Goal: Task Accomplishment & Management: Use online tool/utility

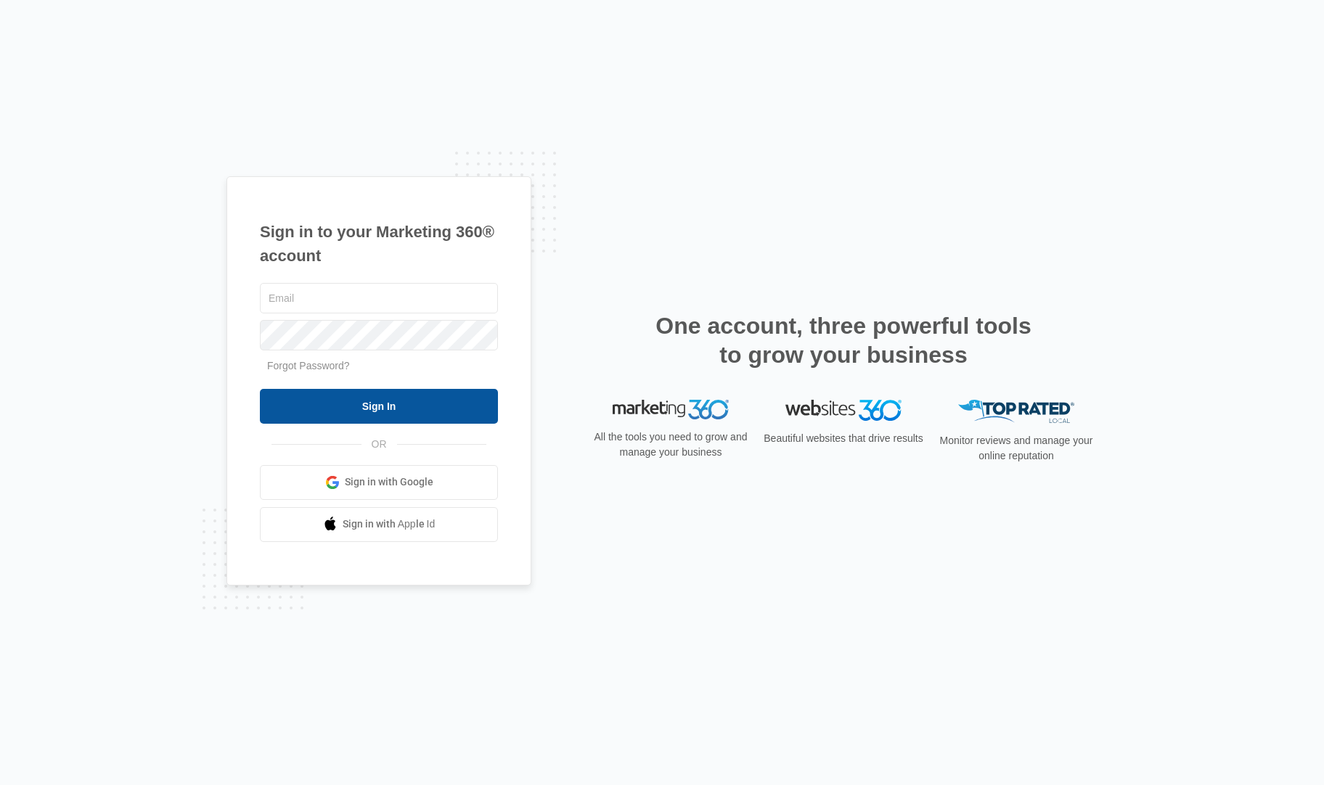
type input "[PERSON_NAME][EMAIL_ADDRESS][DOMAIN_NAME]"
click at [366, 401] on input "Sign In" at bounding box center [379, 406] width 238 height 35
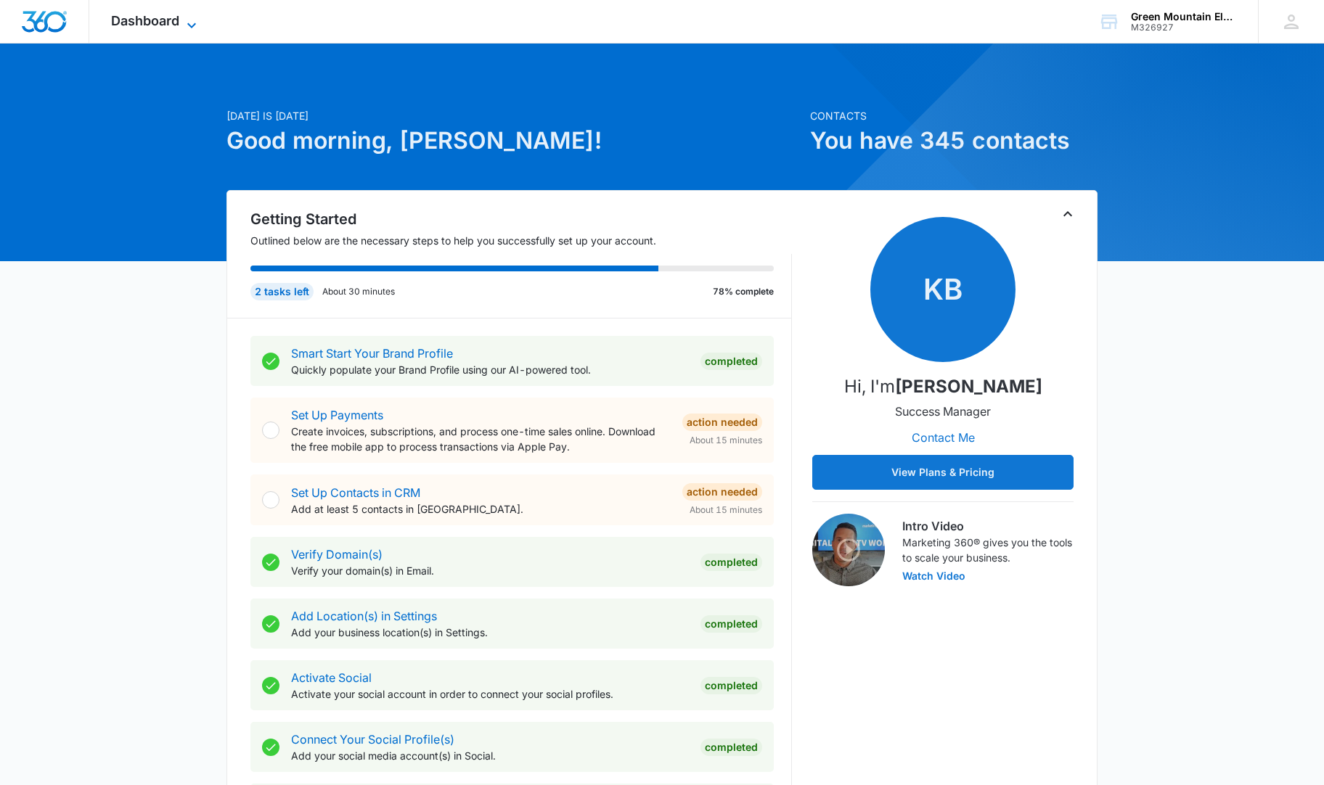
click at [157, 17] on span "Dashboard" at bounding box center [145, 20] width 68 height 15
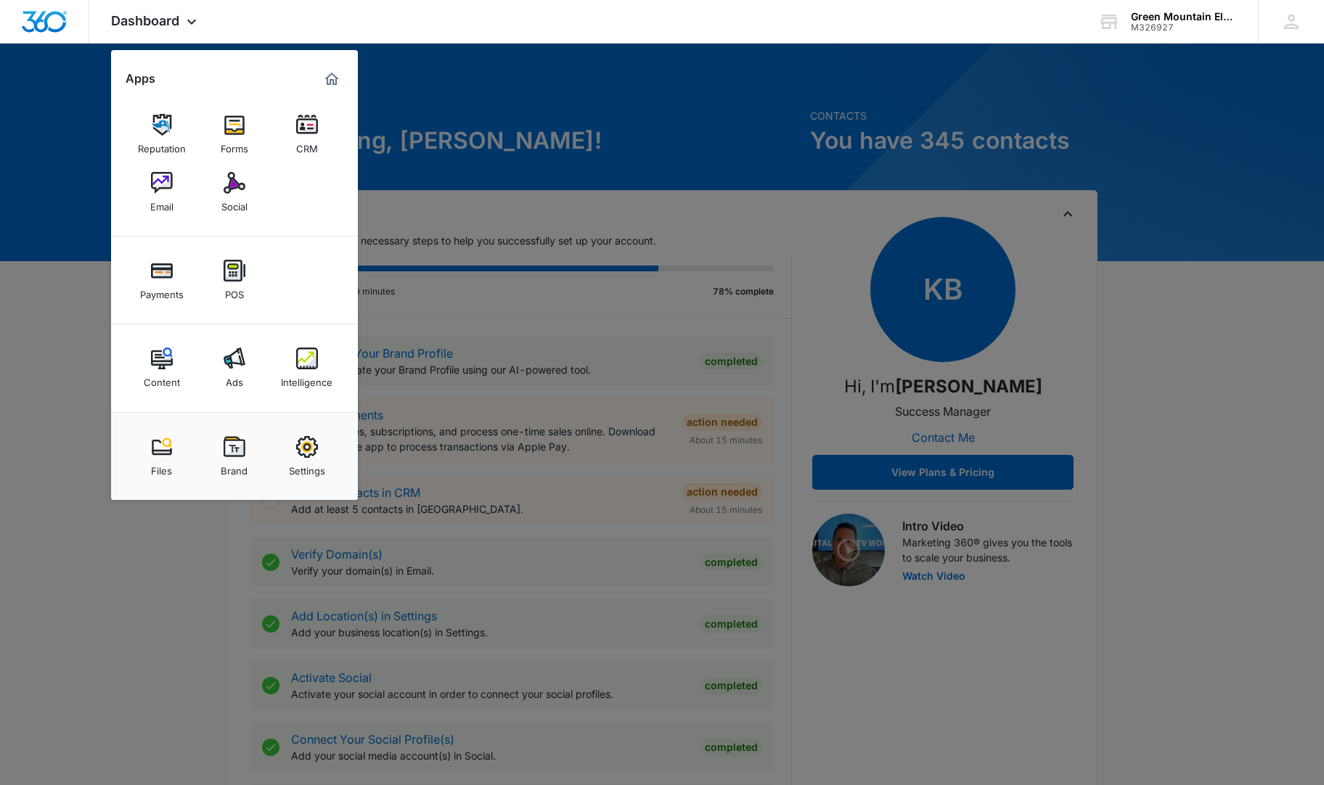
click at [248, 173] on link "Social" at bounding box center [234, 192] width 55 height 55
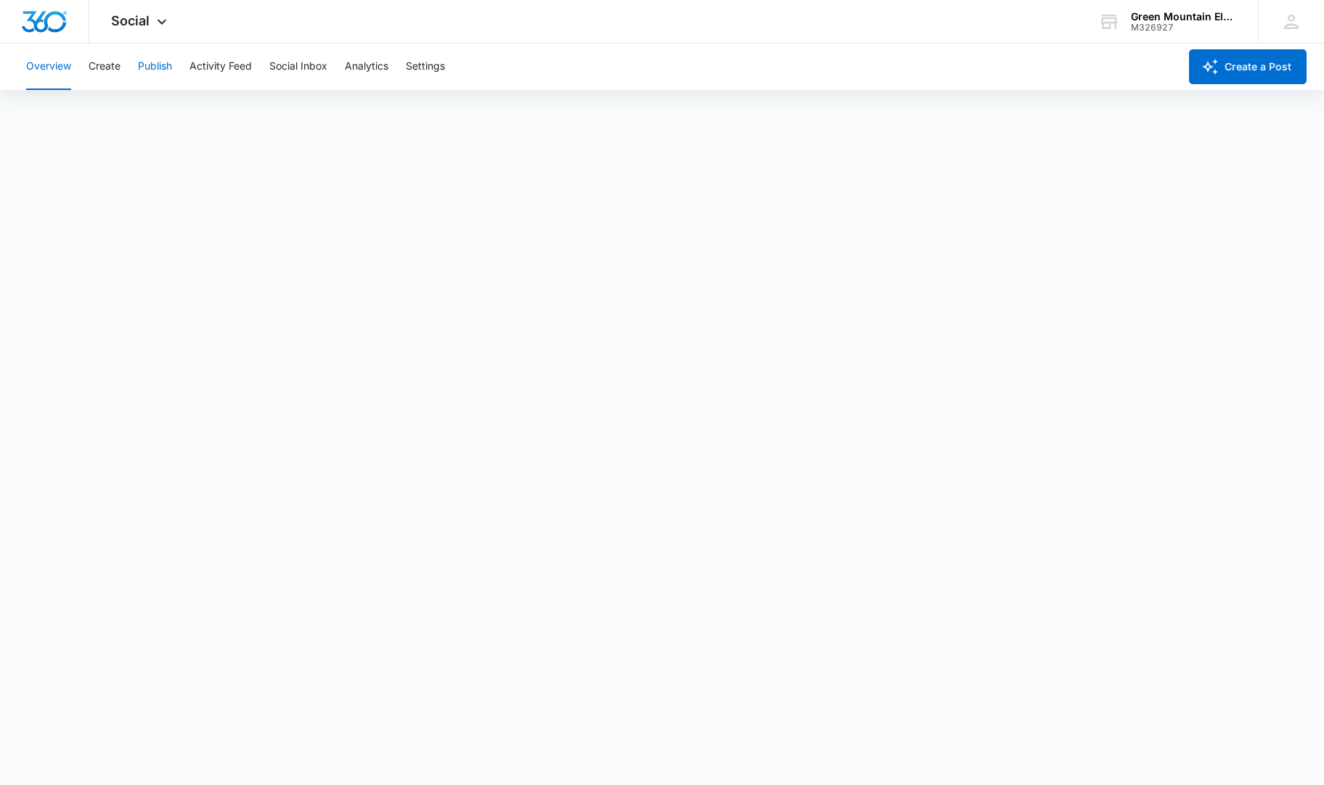
click at [151, 65] on button "Publish" at bounding box center [155, 67] width 34 height 46
